Goal: Information Seeking & Learning: Compare options

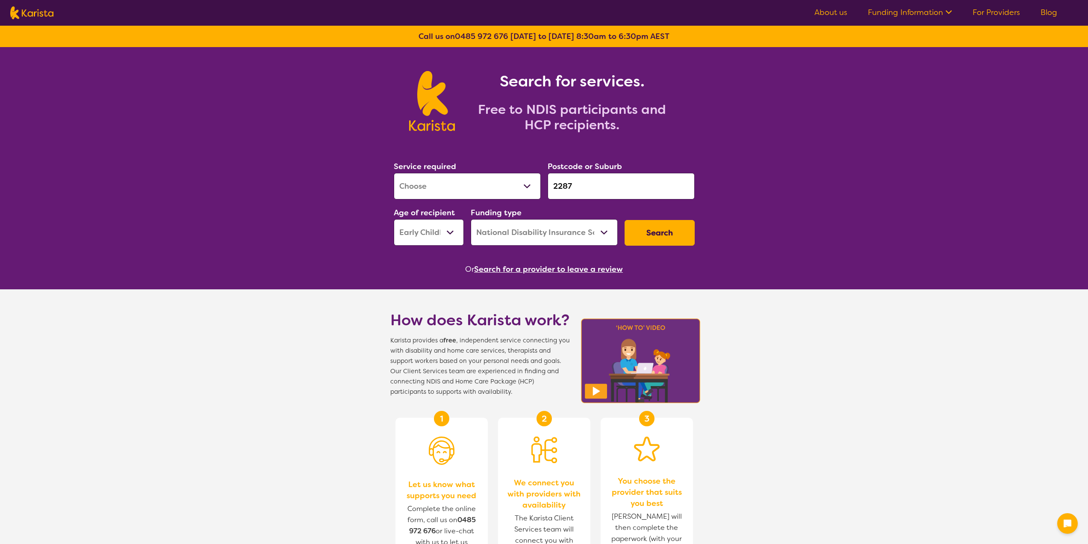
select select "[MEDICAL_DATA]"
select select "EC"
select select "NDIS"
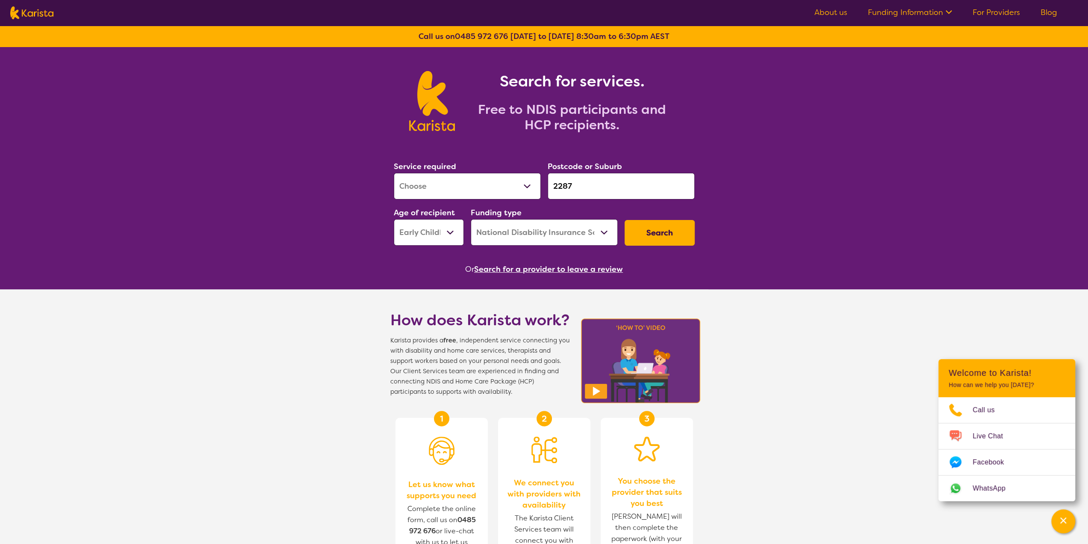
drag, startPoint x: 577, startPoint y: 184, endPoint x: 547, endPoint y: 182, distance: 30.4
click at [547, 182] on div "Postcode or Suburb 2287" at bounding box center [621, 180] width 154 height 46
paste input "6230"
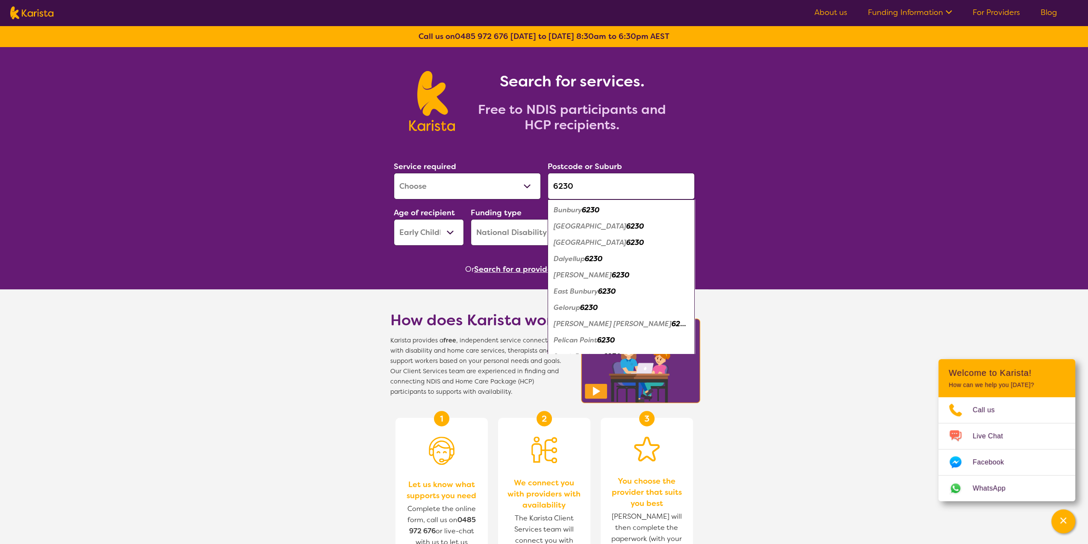
type input "6230"
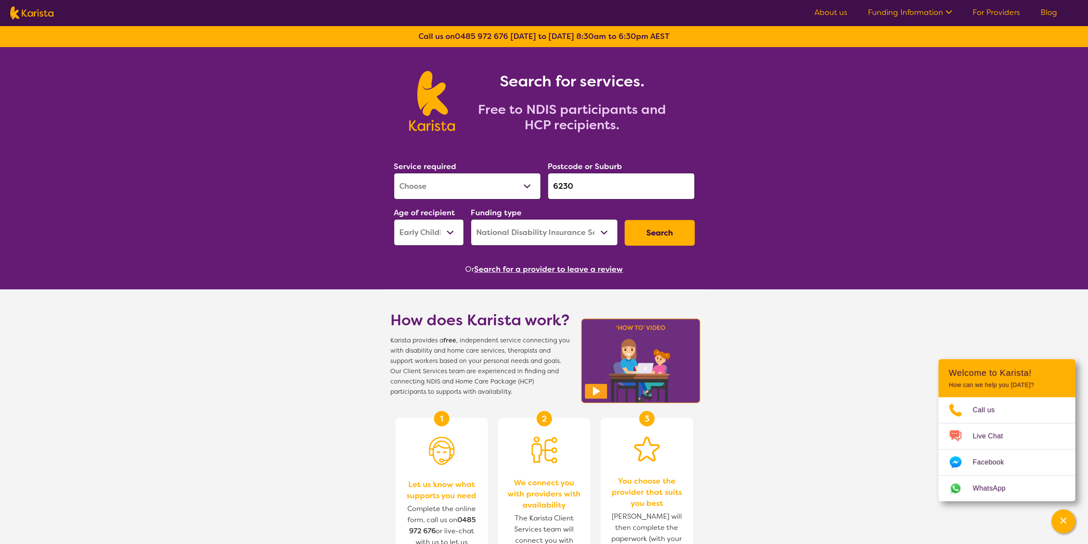
click at [457, 190] on select "Allied Health Assistant Assessment ([MEDICAL_DATA] or [MEDICAL_DATA]) Behaviour…" at bounding box center [467, 186] width 147 height 27
select select "NDIS Support Coordination"
click at [394, 173] on select "Allied Health Assistant Assessment ([MEDICAL_DATA] or [MEDICAL_DATA]) Behaviour…" at bounding box center [467, 186] width 147 height 27
click at [450, 234] on select "Early Childhood - 0 to 9 Child - 10 to 11 Adolescent - 12 to 17 Adult - 18 to 6…" at bounding box center [429, 232] width 70 height 27
select select "AD"
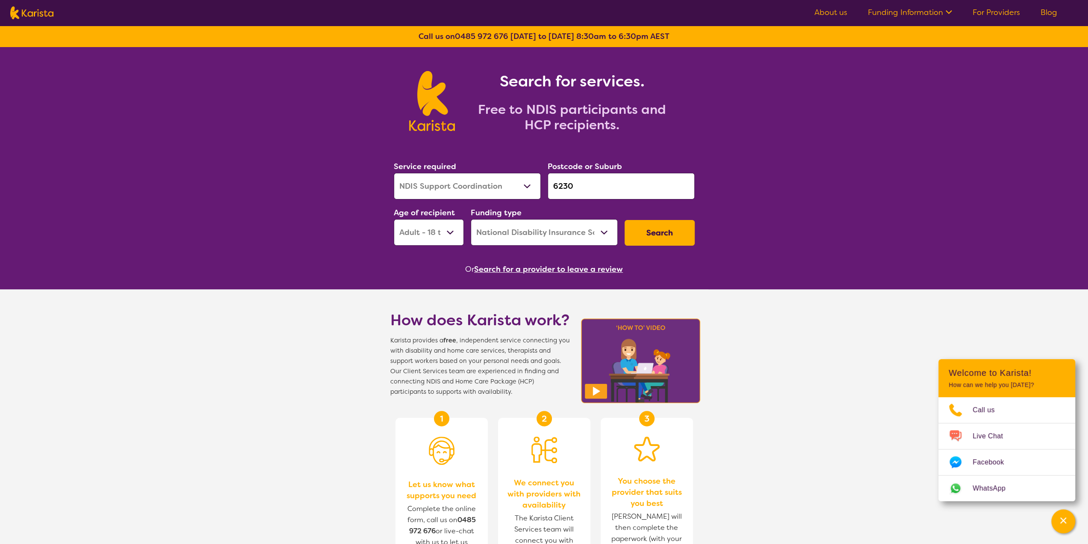
click at [394, 219] on select "Early Childhood - 0 to 9 Child - 10 to 11 Adolescent - 12 to 17 Adult - 18 to 6…" at bounding box center [429, 232] width 70 height 27
click at [654, 231] on button "Search" at bounding box center [660, 233] width 70 height 26
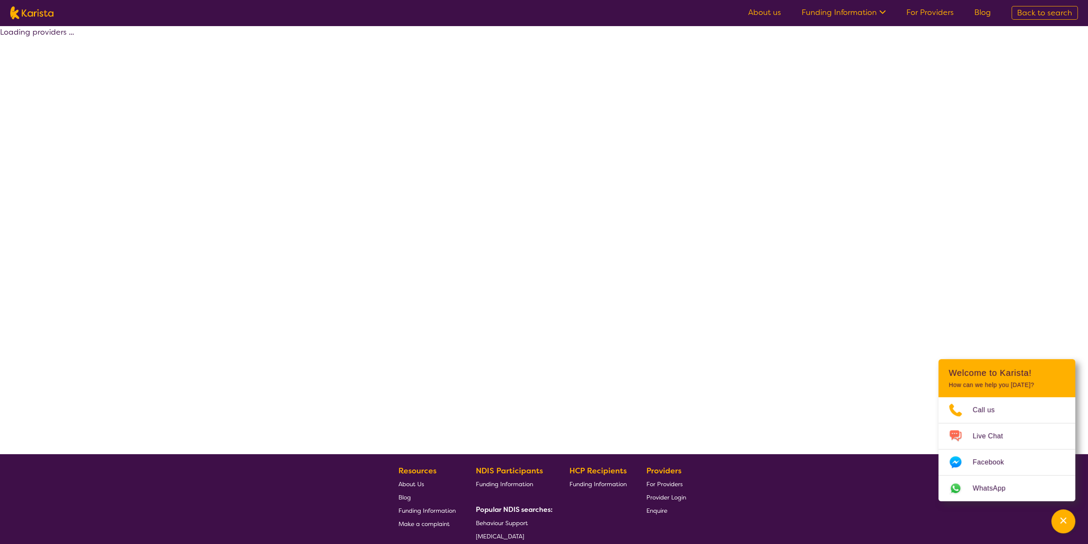
select select "NDIS"
select select "NDIS Support Coordination"
select select "AD"
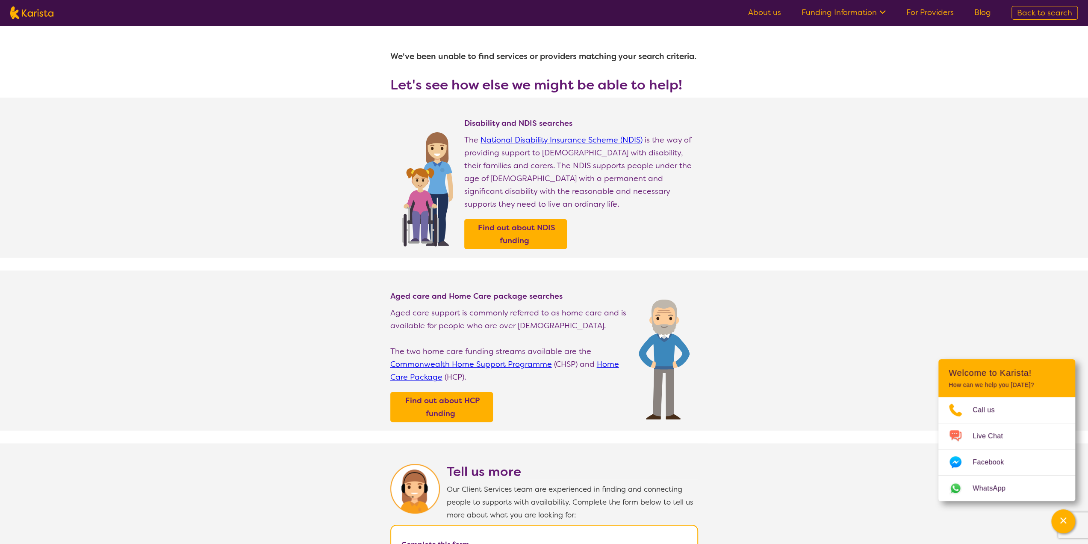
select select "NDIS Support Coordination"
select select "AD"
select select "NDIS"
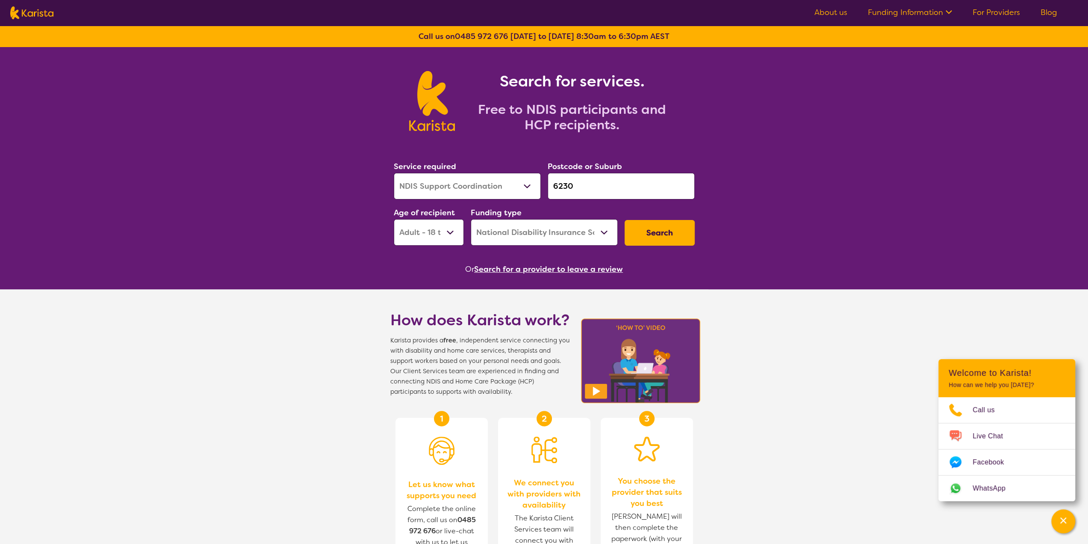
click at [444, 234] on select "Early Childhood - 0 to 9 Child - 10 to 11 Adolescent - 12 to 17 Adult - 18 to 6…" at bounding box center [429, 232] width 70 height 27
select select "EC"
click at [394, 219] on select "Early Childhood - 0 to 9 Child - 10 to 11 Adolescent - 12 to 17 Adult - 18 to 6…" at bounding box center [429, 232] width 70 height 27
click at [651, 236] on button "Search" at bounding box center [660, 233] width 70 height 26
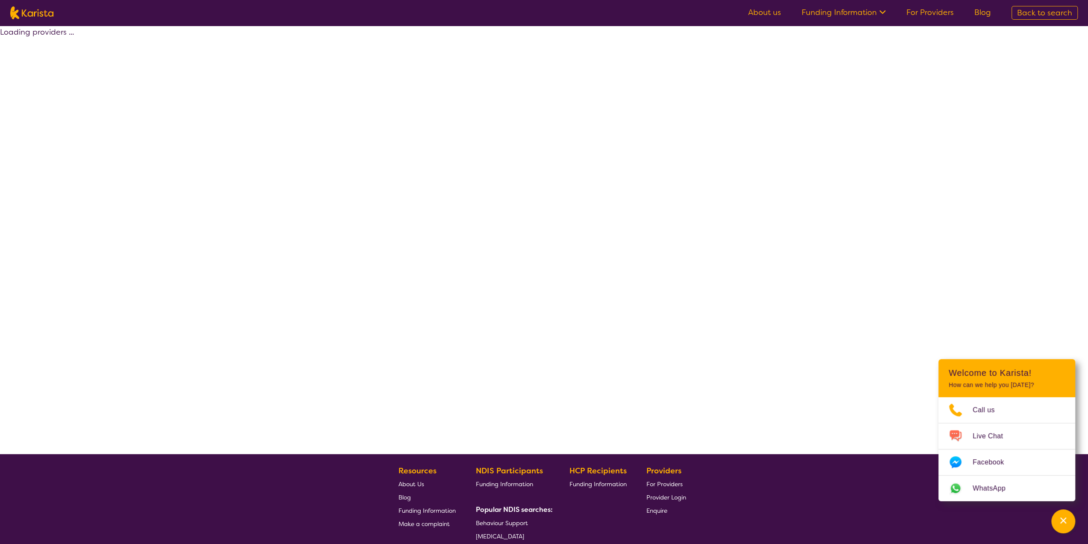
select select "NDIS"
select select "NDIS Support Coordination"
select select "EC"
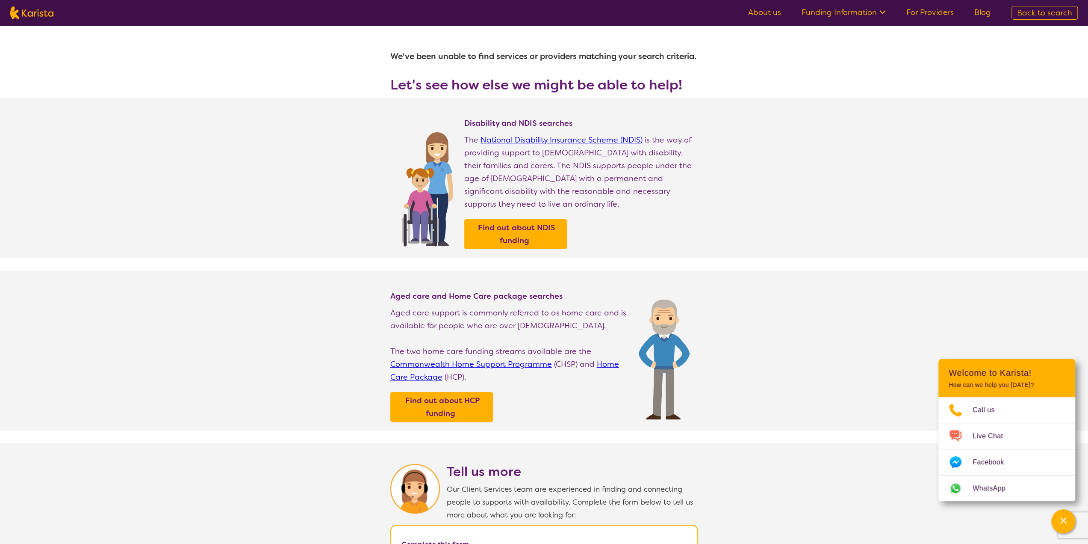
select select "NDIS Support Coordination"
select select "EC"
select select "NDIS"
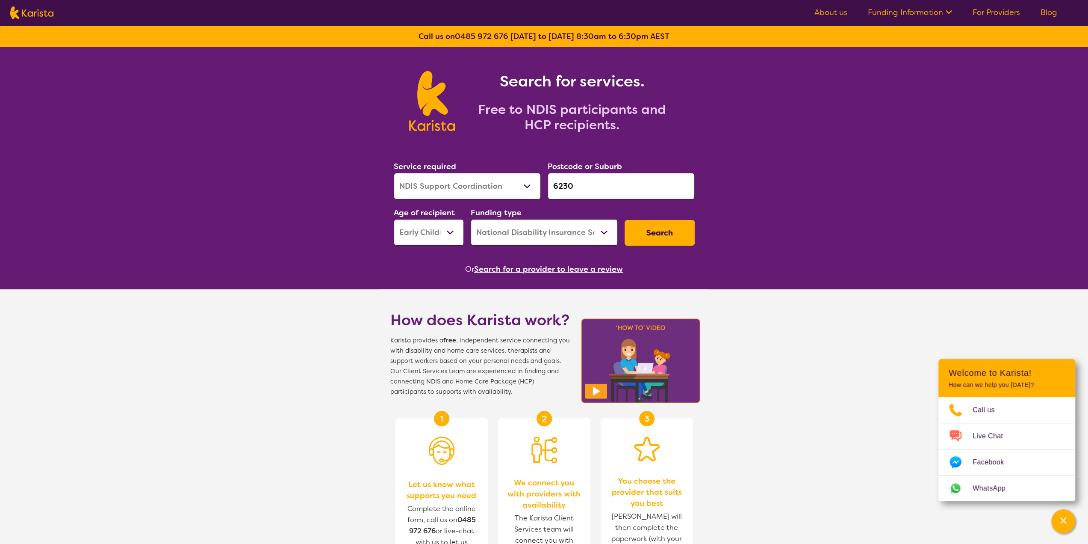
click at [423, 242] on select "Early Childhood - 0 to 9 Child - 10 to 11 Adolescent - 12 to 17 Adult - 18 to 6…" at bounding box center [429, 232] width 70 height 27
select select "CH"
click at [394, 219] on select "Early Childhood - 0 to 9 Child - 10 to 11 Adolescent - 12 to 17 Adult - 18 to 6…" at bounding box center [429, 232] width 70 height 27
click at [657, 231] on button "Search" at bounding box center [660, 233] width 70 height 26
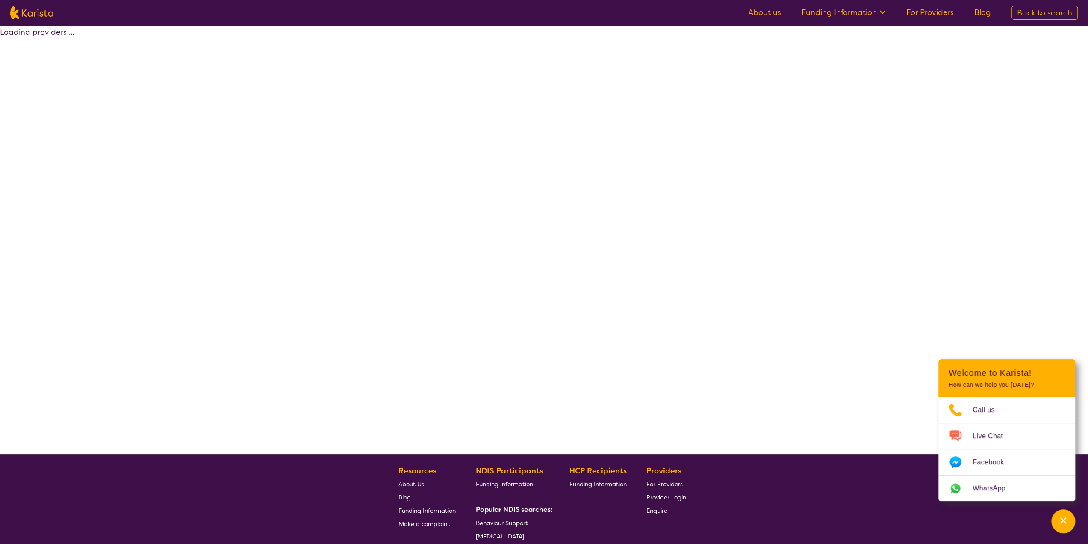
select select "NDIS"
select select "NDIS Support Coordination"
select select "CH"
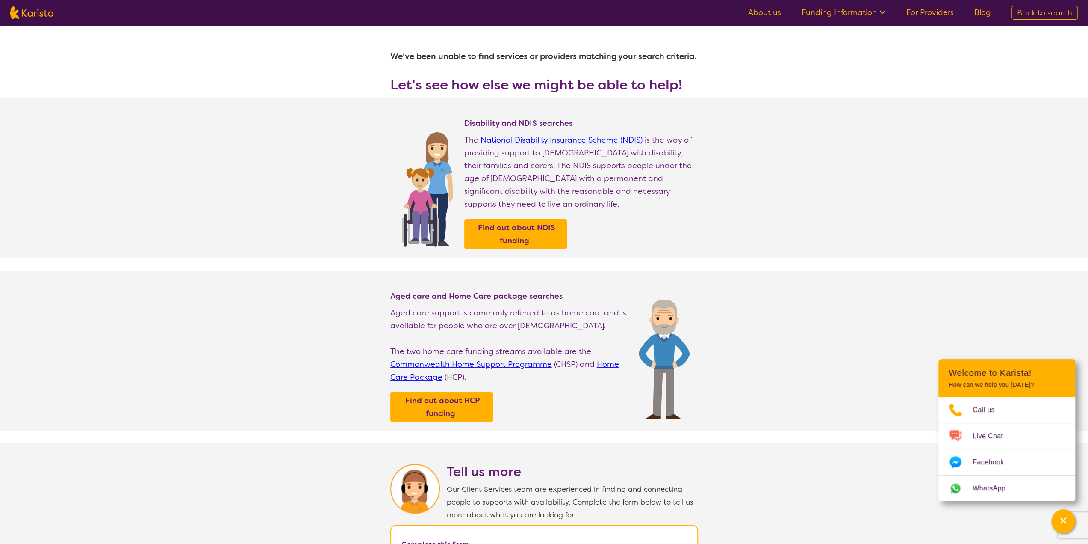
select select "NDIS Support Coordination"
select select "CH"
select select "NDIS"
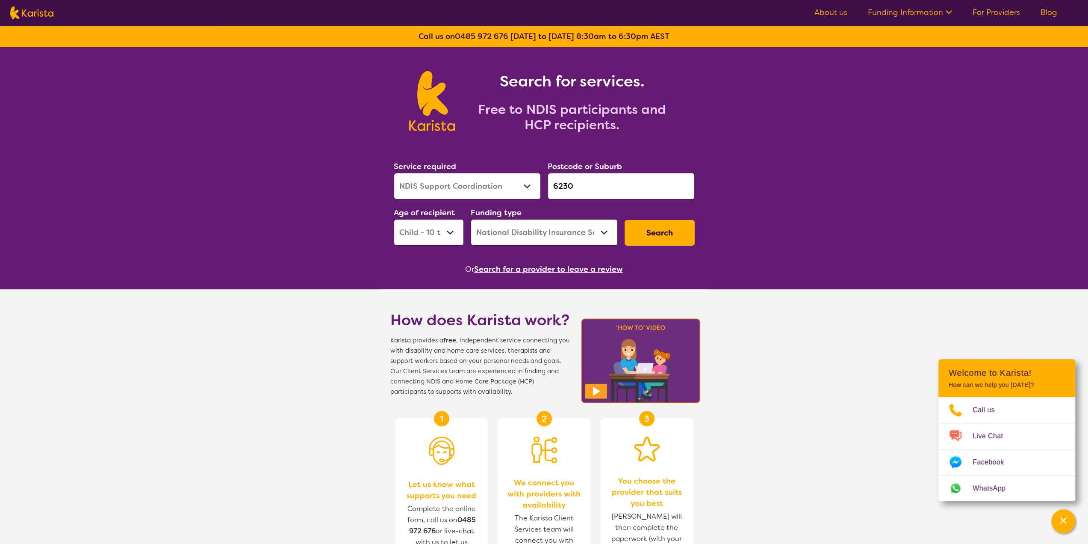
click at [444, 234] on select "Early Childhood - 0 to 9 Child - 10 to 11 Adolescent - 12 to 17 Adult - 18 to 6…" at bounding box center [429, 232] width 70 height 27
select select "AS"
click at [394, 219] on select "Early Childhood - 0 to 9 Child - 10 to 11 Adolescent - 12 to 17 Adult - 18 to 6…" at bounding box center [429, 232] width 70 height 27
click at [662, 227] on button "Search" at bounding box center [660, 233] width 70 height 26
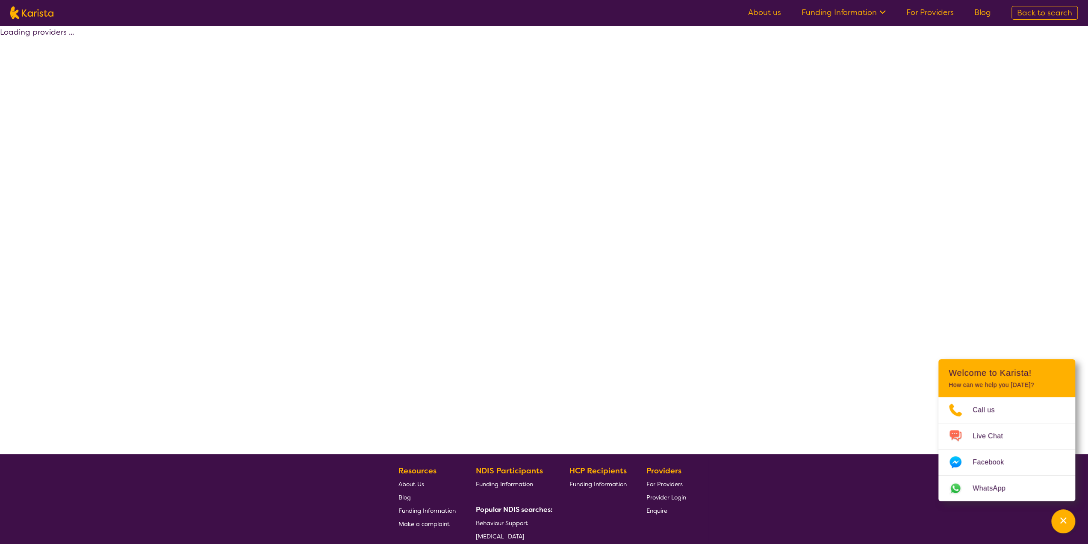
select select "NDIS"
select select "NDIS Support Coordination"
select select "AS"
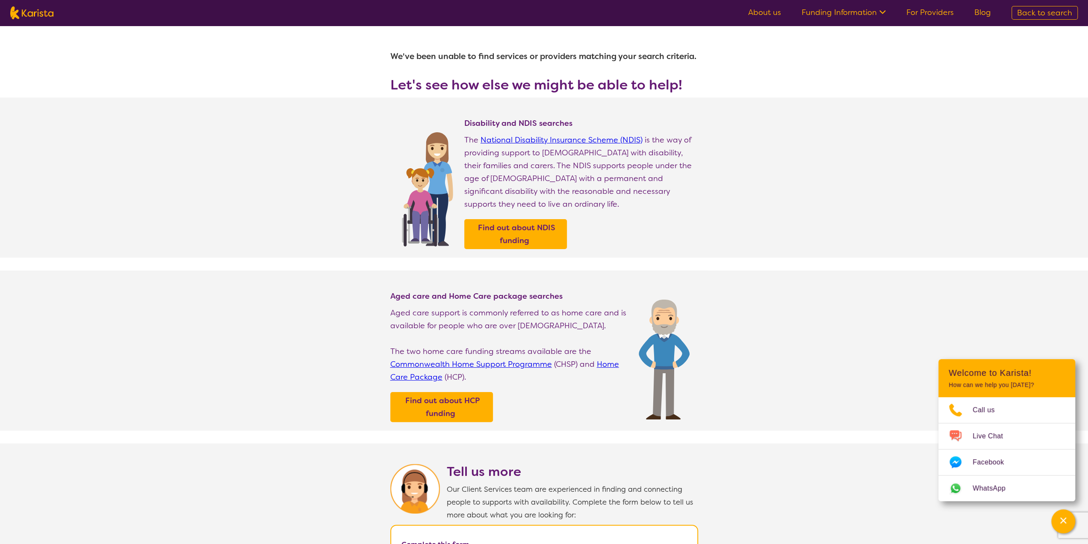
select select "NDIS Support Coordination"
select select "AS"
select select "NDIS"
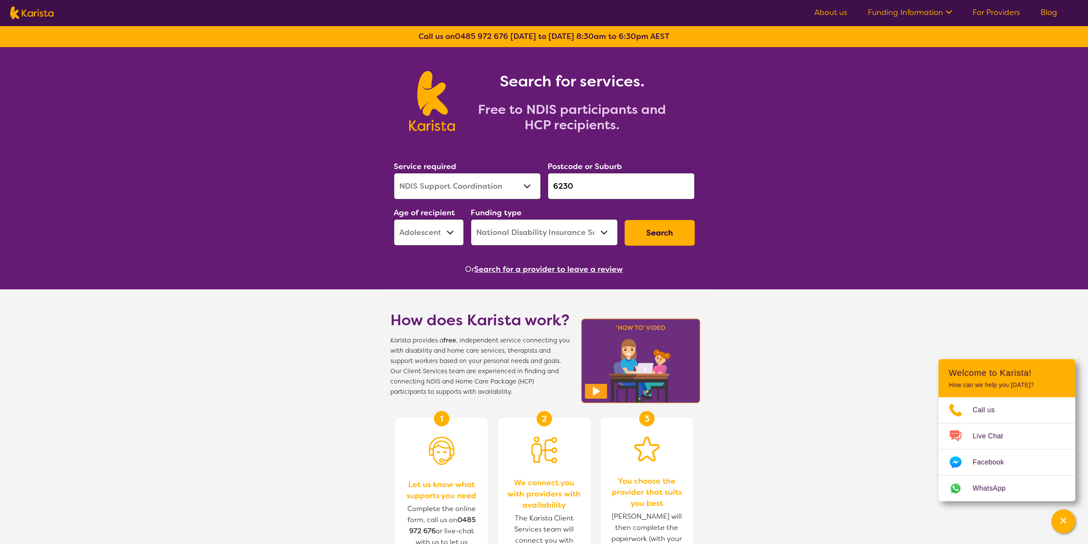
click at [445, 239] on select "Early Childhood - 0 to 9 Child - 10 to 11 Adolescent - 12 to 17 Adult - 18 to 6…" at bounding box center [429, 232] width 70 height 27
select select "AD"
click at [394, 219] on select "Early Childhood - 0 to 9 Child - 10 to 11 Adolescent - 12 to 17 Adult - 18 to 6…" at bounding box center [429, 232] width 70 height 27
click at [659, 229] on button "Search" at bounding box center [660, 233] width 70 height 26
select select "NDIS"
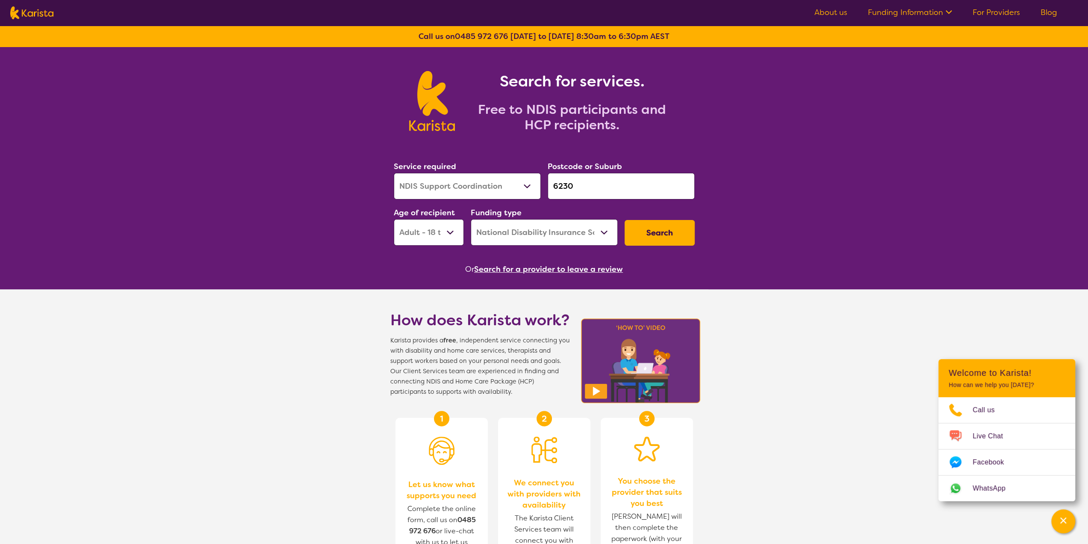
select select "NDIS Support Coordination"
select select "AD"
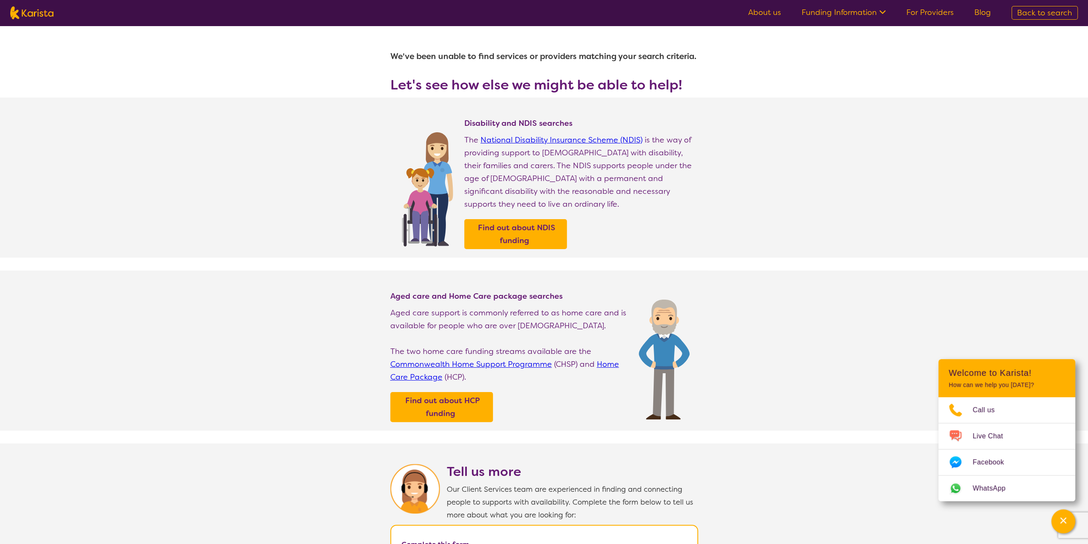
select select "NDIS Support Coordination"
select select "AD"
select select "NDIS"
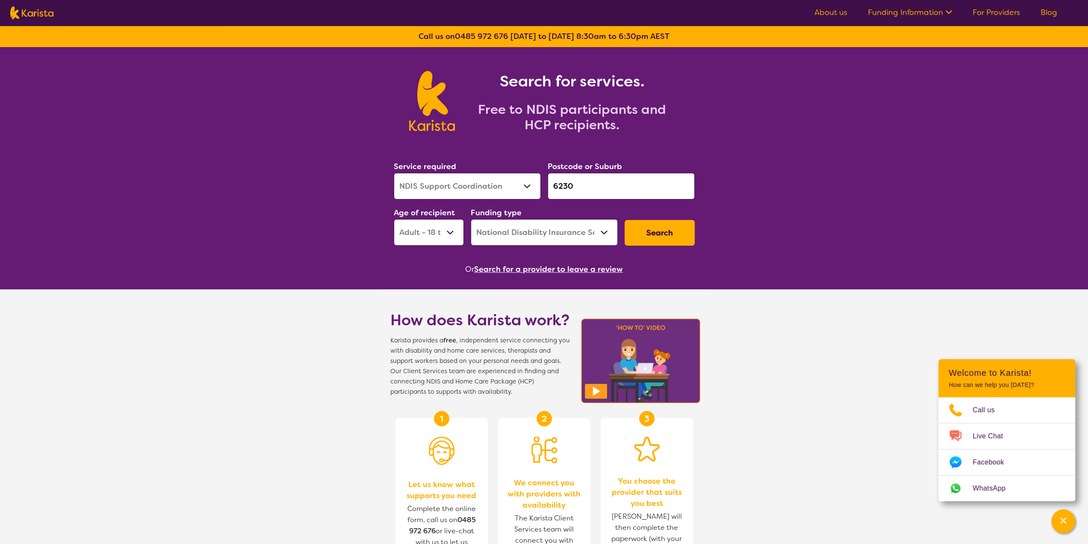
click at [424, 240] on select "Early Childhood - 0 to 9 Child - 10 to 11 Adolescent - 12 to 17 Adult - 18 to 6…" at bounding box center [429, 232] width 70 height 27
select select "AG"
click at [394, 219] on select "Early Childhood - 0 to 9 Child - 10 to 11 Adolescent - 12 to 17 Adult - 18 to 6…" at bounding box center [429, 232] width 70 height 27
click at [648, 236] on button "Search" at bounding box center [660, 233] width 70 height 26
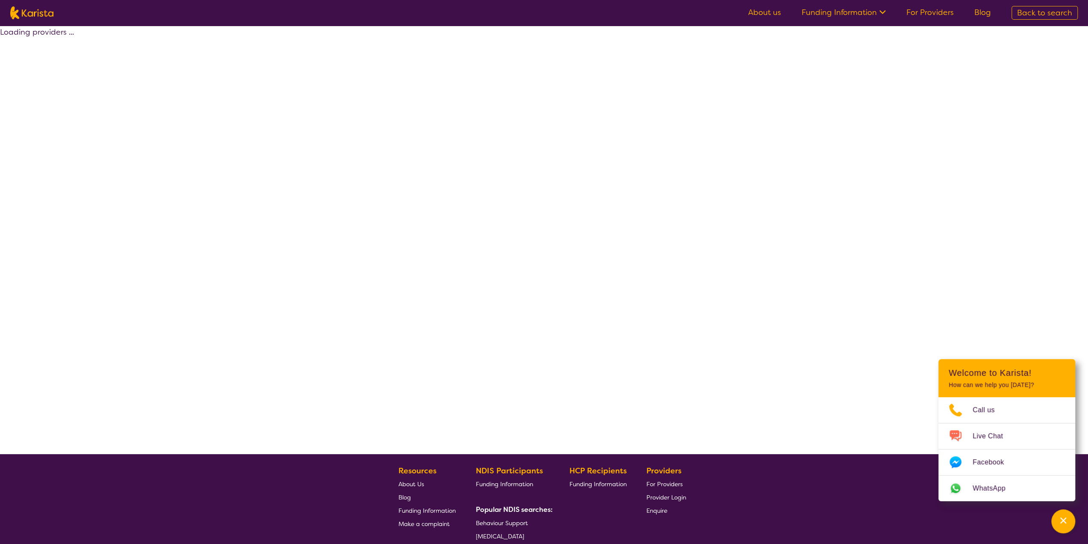
select select "NDIS"
select select "NDIS Support Coordination"
select select "AG"
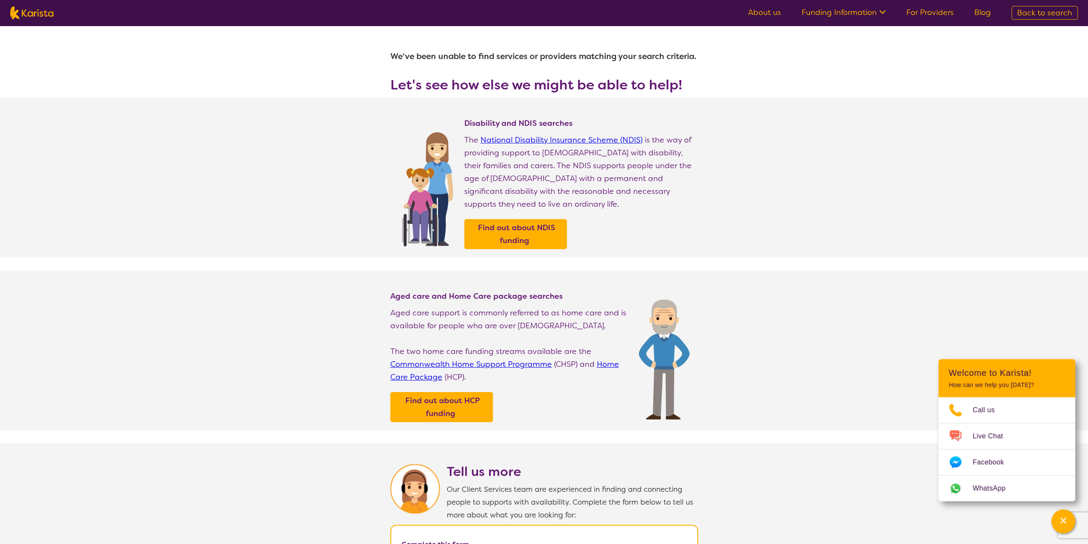
select select "NDIS Support Coordination"
select select "AG"
select select "NDIS"
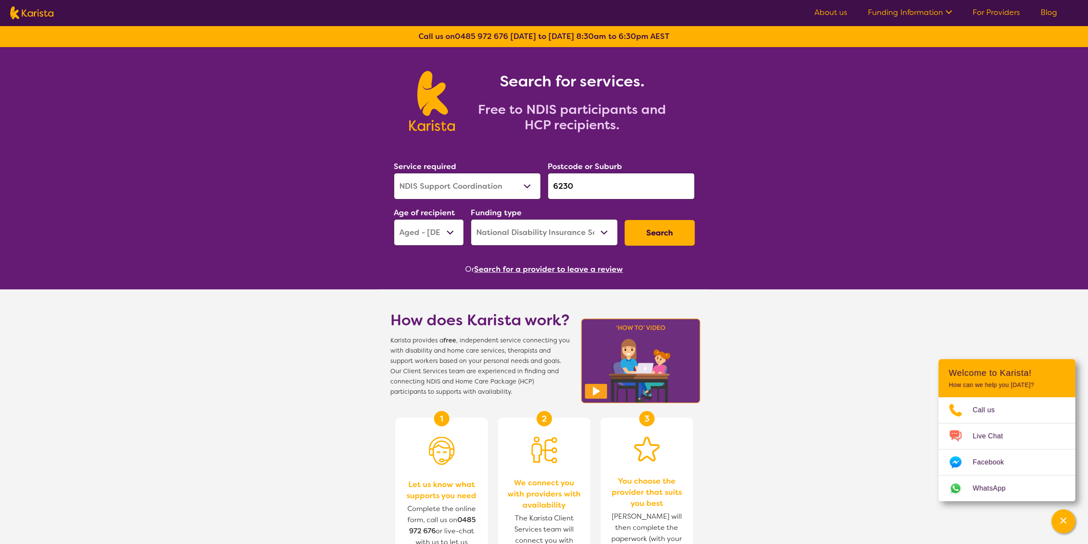
drag, startPoint x: 573, startPoint y: 186, endPoint x: 553, endPoint y: 186, distance: 20.1
click at [553, 186] on input "6230" at bounding box center [621, 186] width 147 height 27
click at [542, 142] on section "Service required Allied Health Assistant Assessment ([MEDICAL_DATA] or [MEDICAL…" at bounding box center [544, 205] width 328 height 139
click at [526, 183] on select "Allied Health Assistant Assessment ([MEDICAL_DATA] or [MEDICAL_DATA]) Behaviour…" at bounding box center [467, 186] width 147 height 27
select select "[MEDICAL_DATA]"
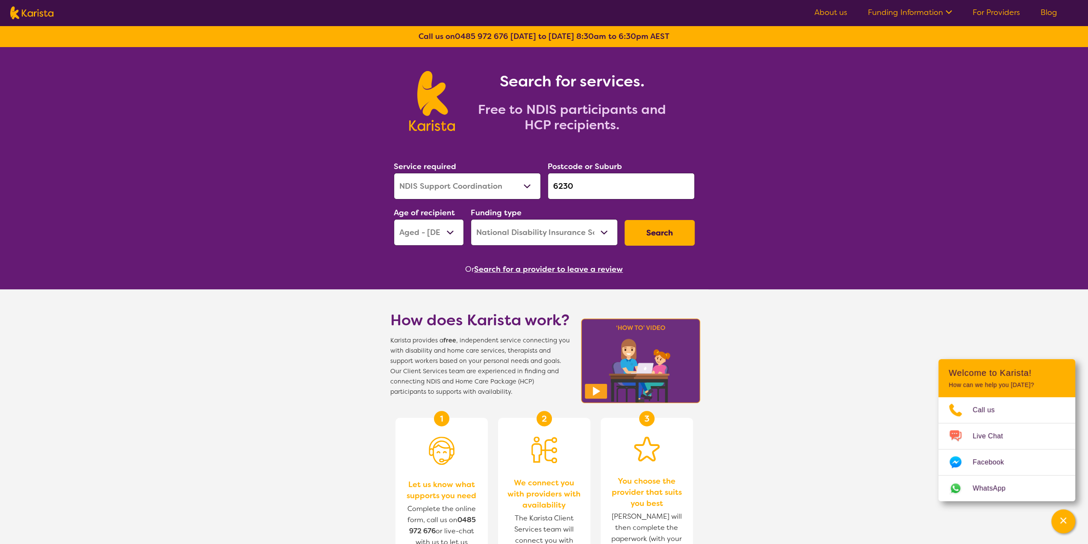
click at [394, 173] on select "Allied Health Assistant Assessment ([MEDICAL_DATA] or [MEDICAL_DATA]) Behaviour…" at bounding box center [467, 186] width 147 height 27
click at [660, 235] on button "Search" at bounding box center [660, 233] width 70 height 26
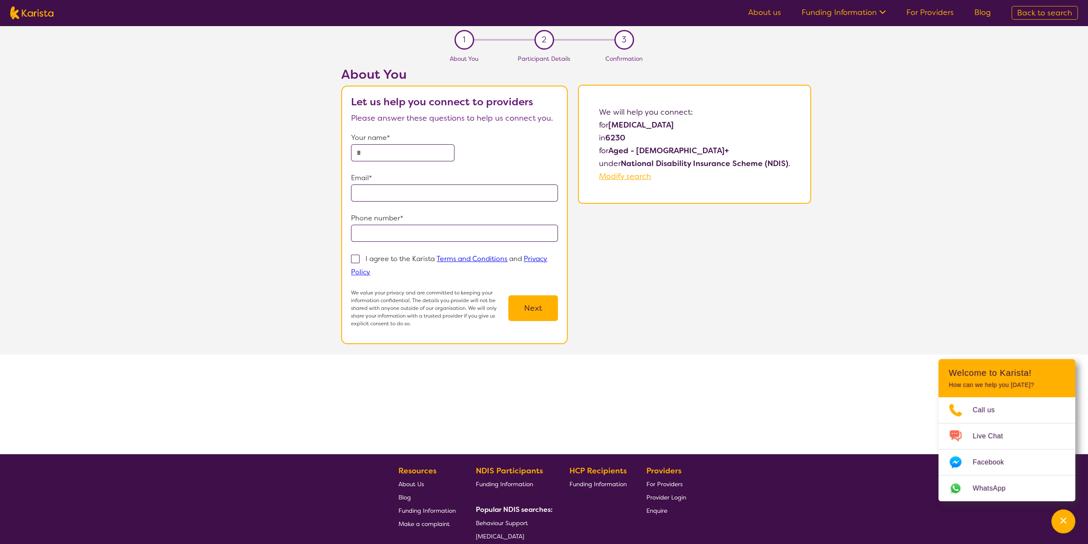
select select "[MEDICAL_DATA]"
select select "AG"
select select "NDIS"
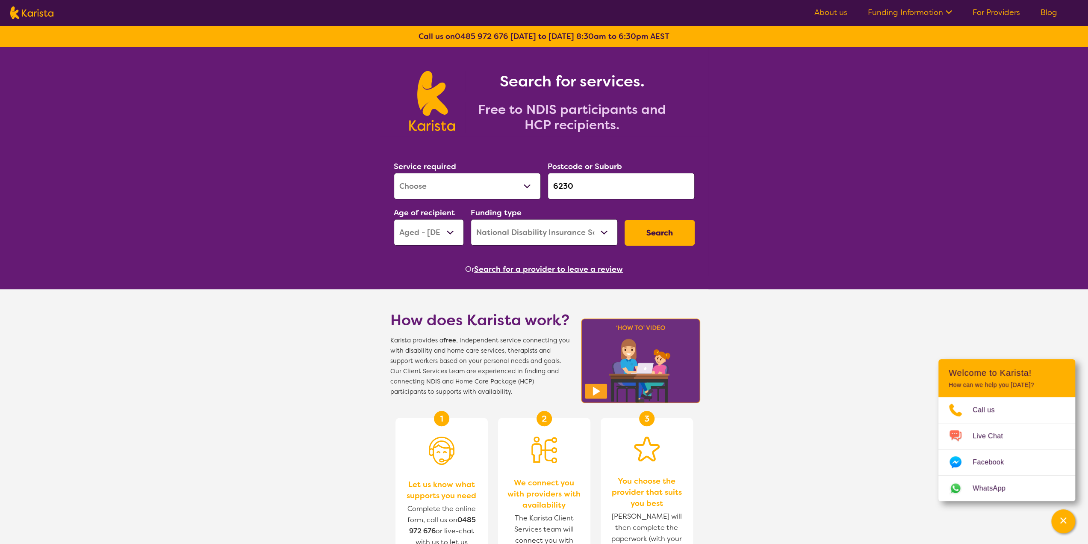
click at [461, 183] on select "Allied Health Assistant Assessment ([MEDICAL_DATA] or [MEDICAL_DATA]) Behaviour…" at bounding box center [467, 186] width 147 height 27
select select "Behaviour support"
click at [394, 173] on select "Allied Health Assistant Assessment ([MEDICAL_DATA] or [MEDICAL_DATA]) Behaviour…" at bounding box center [467, 186] width 147 height 27
click at [676, 228] on button "Search" at bounding box center [660, 233] width 70 height 26
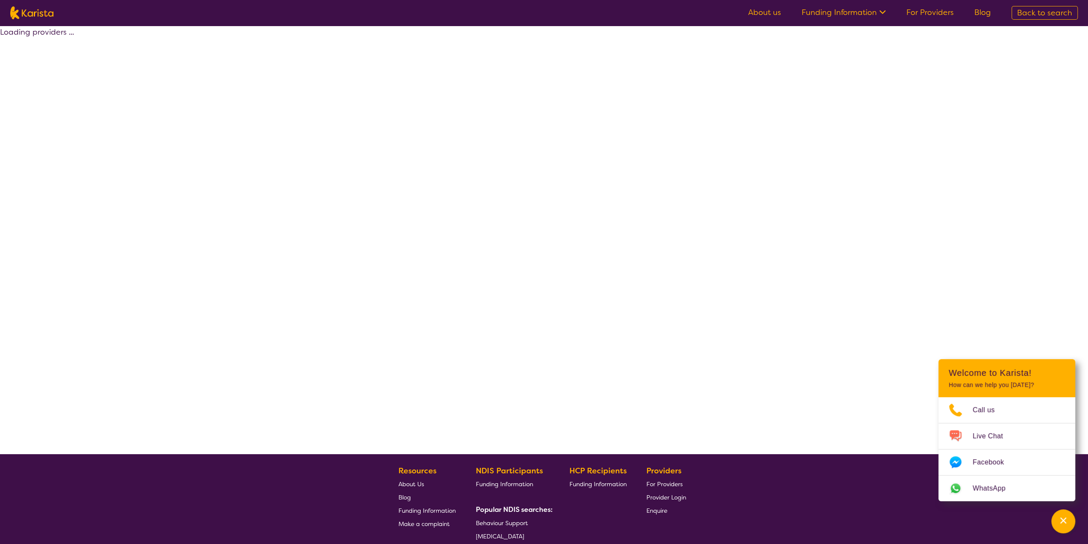
select select "by_score"
